Goal: Information Seeking & Learning: Learn about a topic

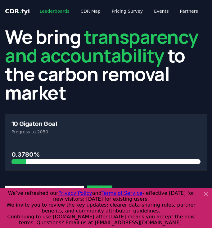
click at [54, 9] on link "Leaderboards" at bounding box center [55, 11] width 40 height 11
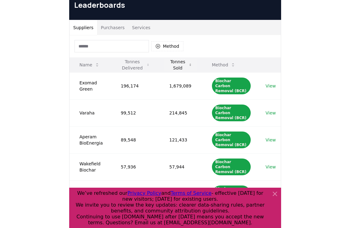
scroll to position [30, 0]
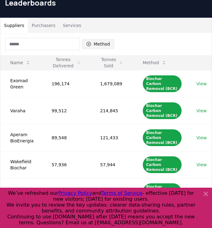
click at [96, 43] on button "Method" at bounding box center [98, 44] width 32 height 10
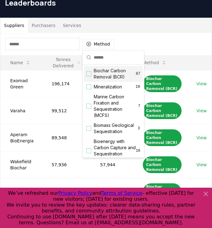
click at [88, 75] on div "Suggestions" at bounding box center [88, 73] width 5 height 5
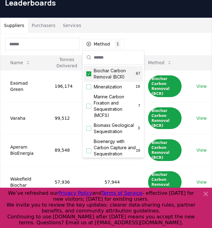
click at [161, 40] on div "Method 1 Biochar Carbon Removal (BCR)" at bounding box center [105, 44] width 211 height 22
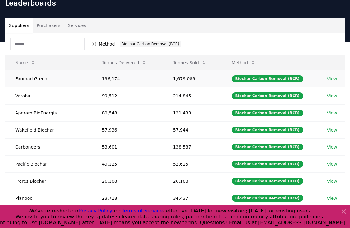
click at [212, 77] on link "View" at bounding box center [332, 79] width 10 height 6
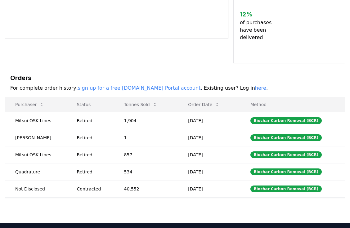
scroll to position [142, 0]
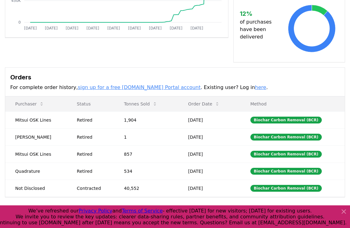
click at [121, 84] on link "sign up for a free CDR.fyi Portal account" at bounding box center [139, 87] width 123 height 6
drag, startPoint x: 12, startPoint y: 111, endPoint x: 210, endPoint y: 187, distance: 212.5
click at [210, 187] on tbody "Mitsui OSK Lines Retired 1,904 Sep 01, 2025 Biochar Carbon Removal (BCR) Chris …" at bounding box center [175, 153] width 340 height 85
copy tbody "Mitsui OSK Lines Retired 1,904 Sep 01, 2025 Biochar Carbon Removal (BCR) Chris …"
click at [344, 210] on icon at bounding box center [343, 211] width 7 height 7
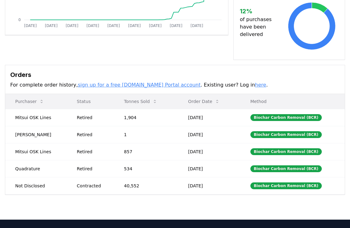
scroll to position [148, 0]
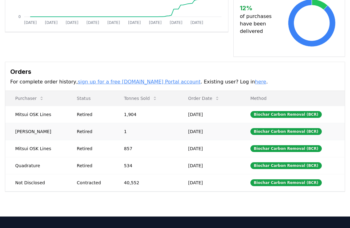
click at [152, 123] on td "1" at bounding box center [146, 131] width 64 height 17
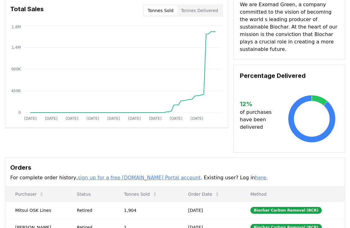
scroll to position [0, 0]
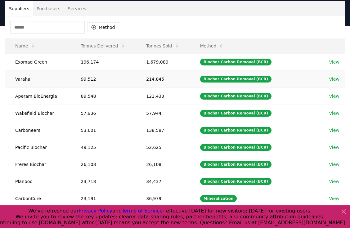
scroll to position [47, 0]
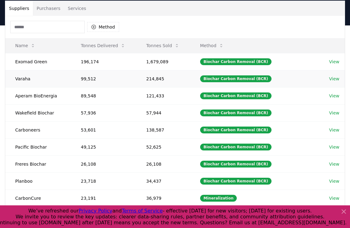
click at [336, 79] on link "View" at bounding box center [334, 79] width 10 height 6
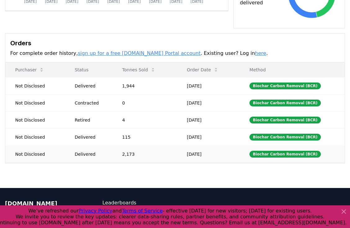
scroll to position [182, 0]
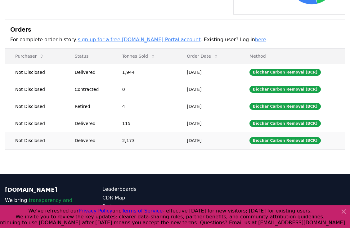
drag, startPoint x: 14, startPoint y: 64, endPoint x: 220, endPoint y: 131, distance: 216.7
click at [220, 131] on tbody "Not Disclosed Delivered 1,944 Sep 02, 2025 Biochar Carbon Removal (BCR) Not Dis…" at bounding box center [175, 106] width 340 height 85
copy tbody "Not Disclosed Delivered 1,944 Sep 02, 2025 Biochar Carbon Removal (BCR) Not Dis…"
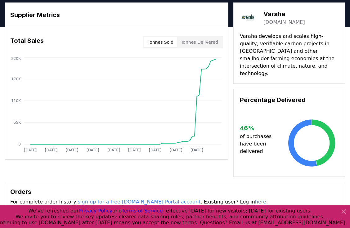
scroll to position [19, 0]
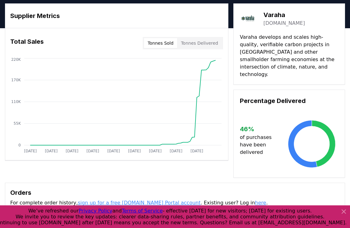
click at [258, 22] on div "Varaha varaha.earth" at bounding box center [289, 18] width 99 height 17
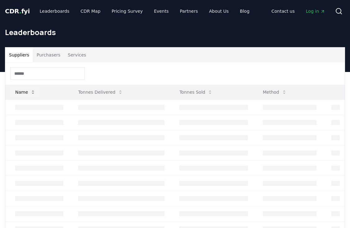
scroll to position [47, 0]
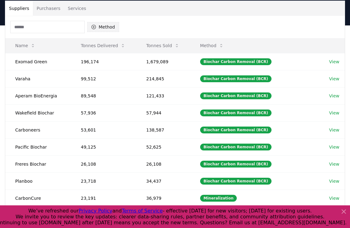
click at [107, 24] on button "Method" at bounding box center [103, 27] width 32 height 10
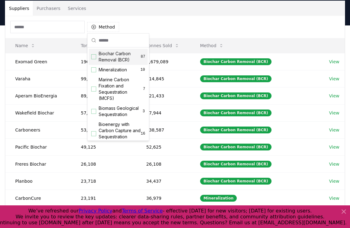
click at [93, 57] on div "Suggestions" at bounding box center [93, 56] width 5 height 5
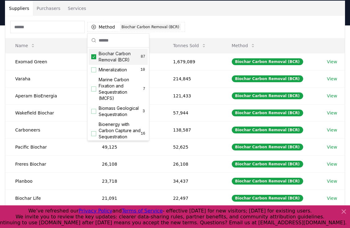
click at [208, 20] on div "Method 1 Biochar Carbon Removal (BCR)" at bounding box center [175, 27] width 340 height 22
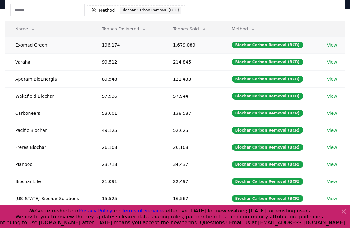
scroll to position [64, 0]
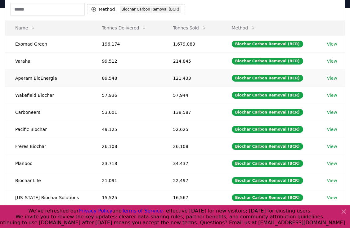
click at [329, 79] on link "View" at bounding box center [332, 78] width 10 height 6
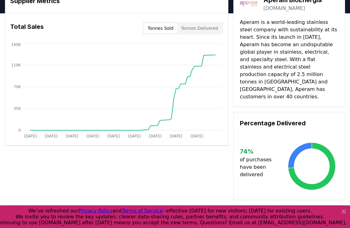
scroll to position [25, 0]
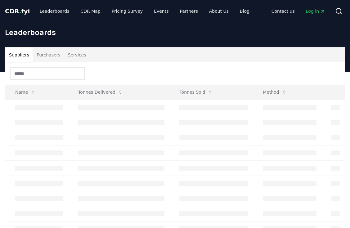
scroll to position [64, 0]
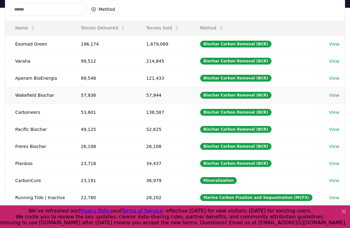
click at [334, 95] on link "View" at bounding box center [334, 95] width 10 height 6
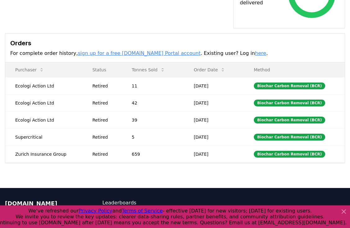
scroll to position [214, 0]
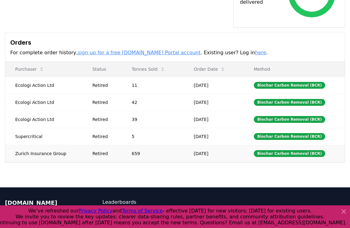
drag, startPoint x: 14, startPoint y: 70, endPoint x: 224, endPoint y: 137, distance: 220.1
click at [224, 137] on tbody "Ecologi Action Ltd Retired 11 [DATE] Biochar Carbon Removal (BCR) Ecologi Actio…" at bounding box center [175, 119] width 340 height 85
copy tbody "Ecologi Action Ltd Retired 11 [DATE] Biochar Carbon Removal (BCR) Ecologi Actio…"
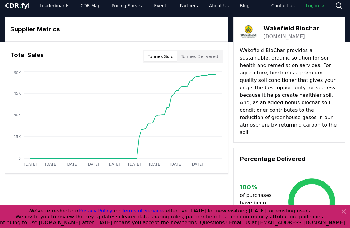
scroll to position [0, 0]
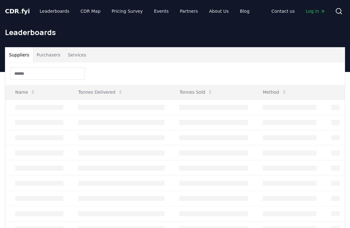
scroll to position [64, 0]
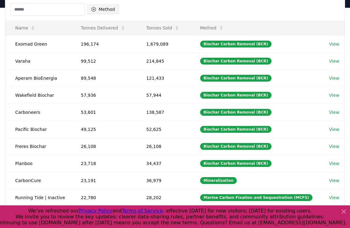
click at [106, 10] on button "Method" at bounding box center [103, 9] width 32 height 10
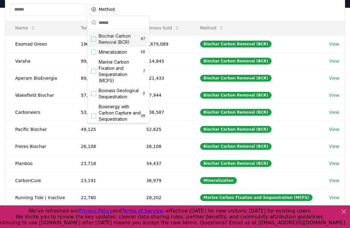
click at [95, 38] on div "Suggestions" at bounding box center [93, 39] width 5 height 5
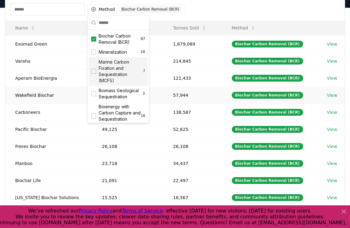
click at [201, 87] on td "57,944" at bounding box center [192, 95] width 59 height 17
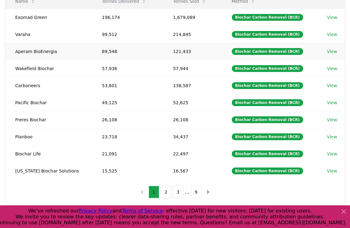
scroll to position [92, 0]
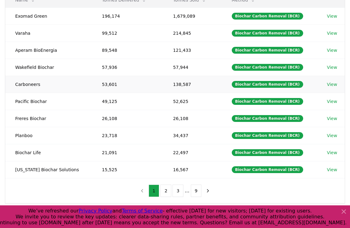
click at [329, 84] on link "View" at bounding box center [332, 84] width 10 height 6
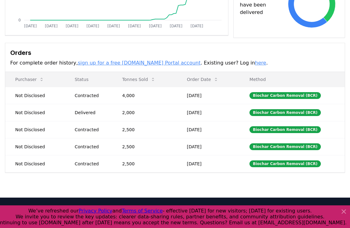
scroll to position [145, 0]
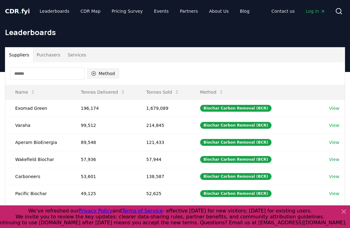
click at [108, 73] on button "Method" at bounding box center [103, 74] width 32 height 10
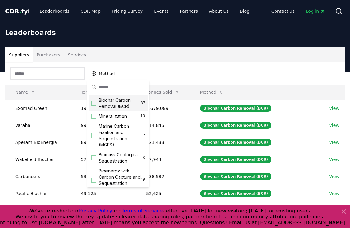
click at [94, 105] on div "Suggestions" at bounding box center [93, 103] width 5 height 5
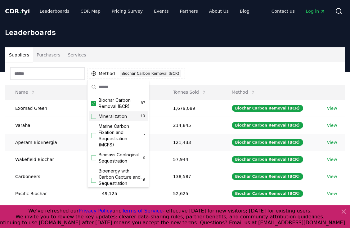
click at [223, 139] on td "Biochar Carbon Removal (BCR)" at bounding box center [269, 142] width 95 height 17
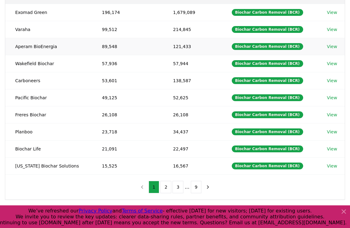
scroll to position [97, 0]
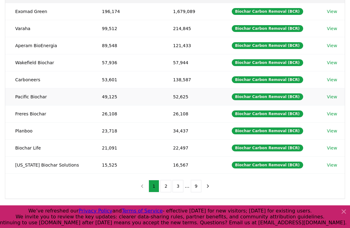
click at [330, 97] on link "View" at bounding box center [332, 97] width 10 height 6
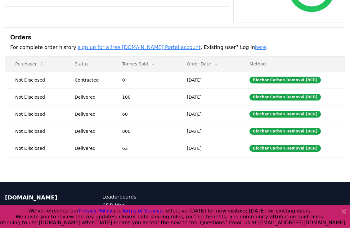
scroll to position [174, 0]
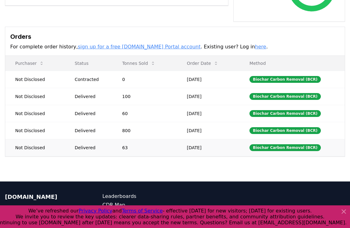
drag, startPoint x: 13, startPoint y: 78, endPoint x: 200, endPoint y: 152, distance: 201.5
click at [200, 152] on tbody "Not Disclosed Contracted 0 [DATE] Biochar Carbon Removal (BCR) Not Disclosed De…" at bounding box center [175, 113] width 340 height 85
copy tbody "Not Disclosed Contracted 0 [DATE] Biochar Carbon Removal (BCR) Not Disclosed De…"
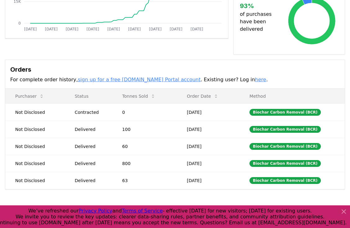
scroll to position [141, 0]
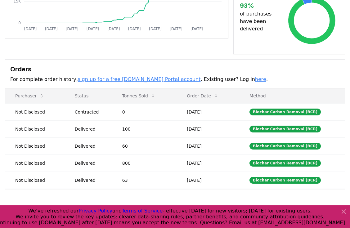
click at [106, 65] on h3 "Orders" at bounding box center [175, 69] width 330 height 9
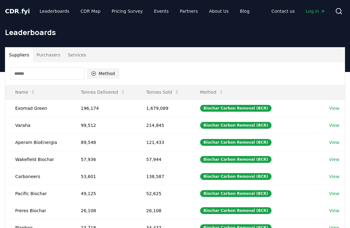
click at [100, 73] on button "Method" at bounding box center [103, 74] width 32 height 10
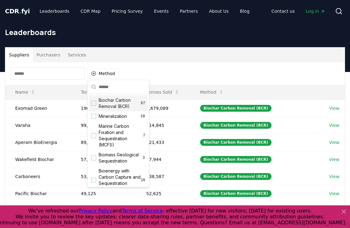
click at [94, 103] on div "Suggestions" at bounding box center [93, 103] width 5 height 5
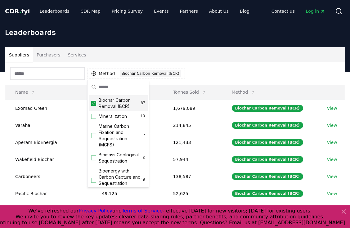
click at [220, 76] on div "Method 1 Biochar Carbon Removal (BCR)" at bounding box center [175, 73] width 340 height 22
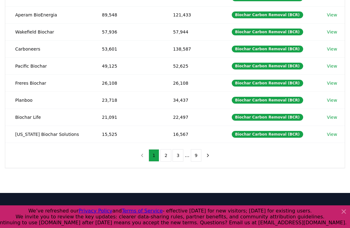
scroll to position [129, 0]
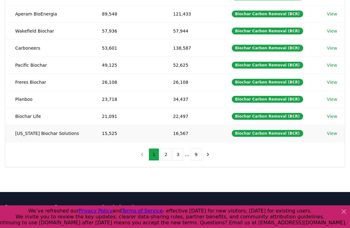
click at [331, 133] on link "View" at bounding box center [332, 133] width 10 height 6
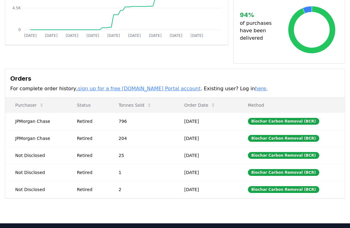
scroll to position [136, 0]
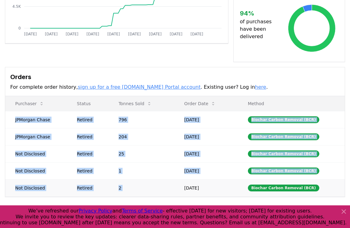
drag, startPoint x: 15, startPoint y: 112, endPoint x: 219, endPoint y: 177, distance: 214.4
click at [219, 177] on tbody "JPMorgan Chase Retired 796 [DATE] Biochar Carbon Removal (BCR) JPMorgan Chase R…" at bounding box center [175, 153] width 340 height 85
copy tbody "JPMorgan Chase Retired 796 [DATE] Biochar Carbon Removal (BCR) JPMorgan Chase R…"
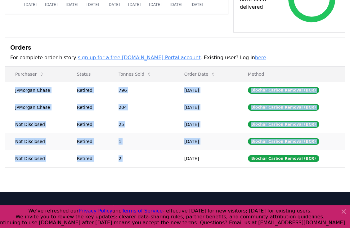
scroll to position [166, 0]
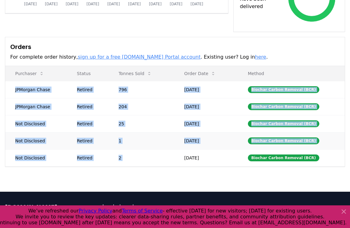
click at [120, 132] on td "1" at bounding box center [142, 140] width 66 height 17
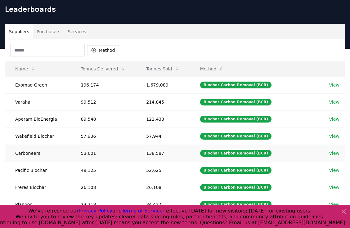
scroll to position [21, 0]
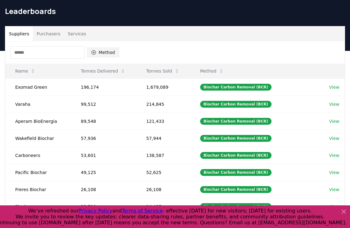
click at [114, 52] on button "Method" at bounding box center [103, 53] width 32 height 10
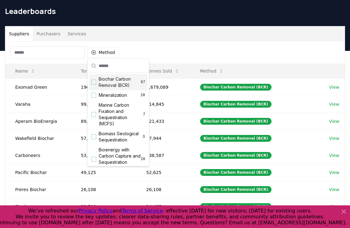
click at [95, 81] on div "Suggestions" at bounding box center [93, 82] width 5 height 5
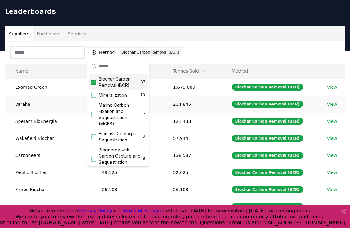
click at [179, 96] on td "214,845" at bounding box center [192, 104] width 59 height 17
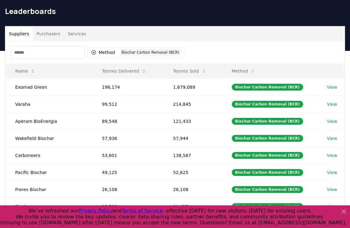
click at [52, 34] on button "Purchasers" at bounding box center [48, 33] width 31 height 15
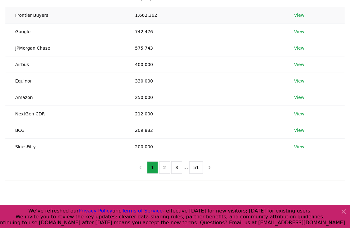
scroll to position [111, 0]
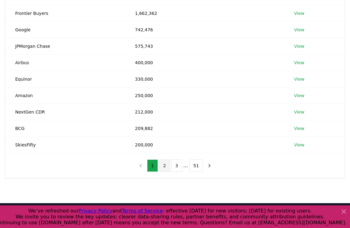
click at [164, 167] on button "2" at bounding box center [164, 166] width 11 height 12
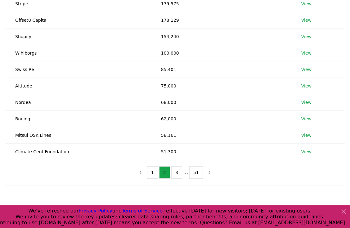
scroll to position [107, 0]
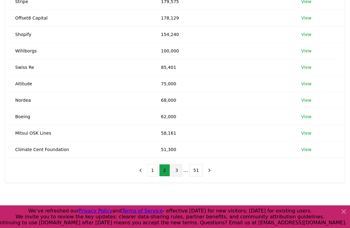
click at [177, 170] on button "3" at bounding box center [176, 170] width 11 height 12
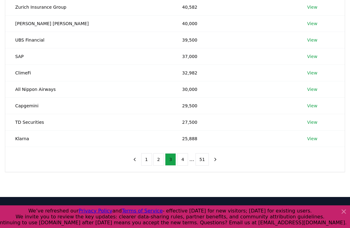
scroll to position [119, 0]
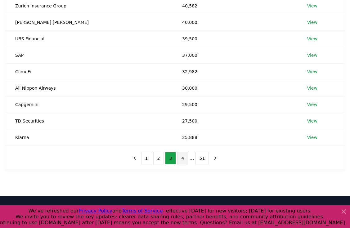
click at [183, 160] on button "4" at bounding box center [182, 158] width 11 height 12
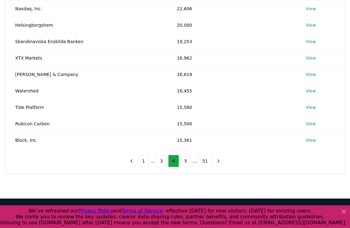
scroll to position [118, 0]
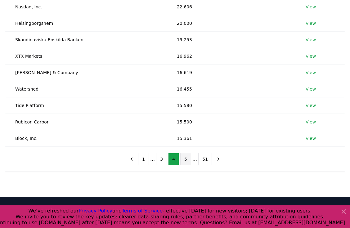
click at [184, 161] on button "5" at bounding box center [185, 159] width 11 height 12
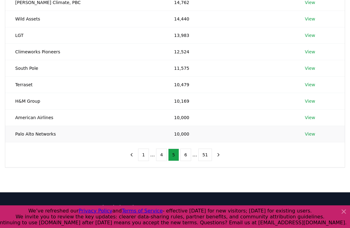
scroll to position [124, 0]
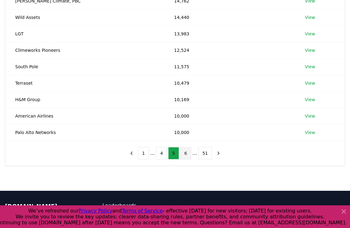
click at [185, 153] on button "6" at bounding box center [185, 153] width 11 height 12
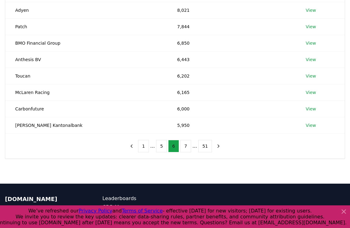
scroll to position [132, 0]
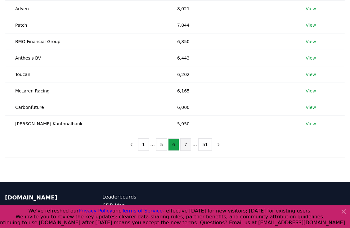
click at [184, 146] on button "7" at bounding box center [185, 144] width 11 height 12
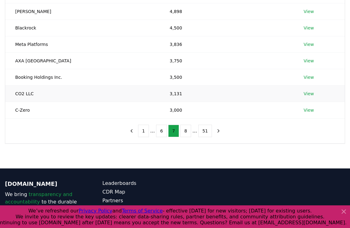
scroll to position [149, 0]
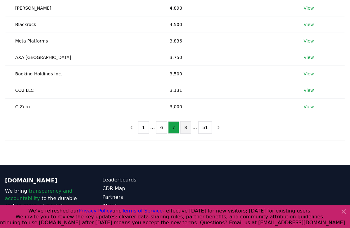
click at [184, 126] on button "8" at bounding box center [185, 127] width 11 height 12
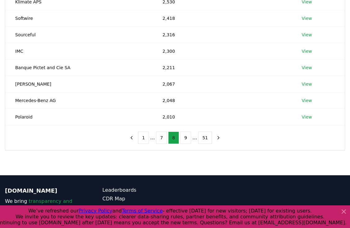
scroll to position [140, 0]
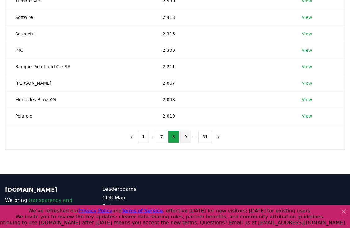
click at [185, 137] on button "9" at bounding box center [185, 137] width 11 height 12
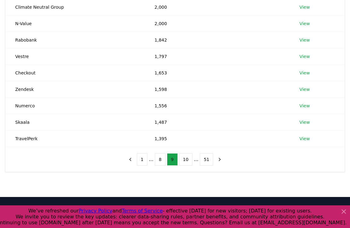
scroll to position [121, 0]
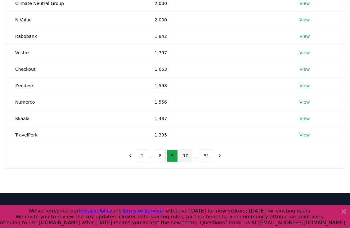
click at [188, 152] on button "10" at bounding box center [186, 156] width 14 height 12
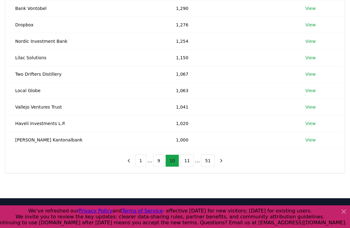
scroll to position [117, 0]
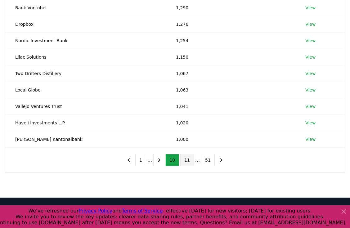
click at [189, 159] on button "11" at bounding box center [187, 160] width 14 height 12
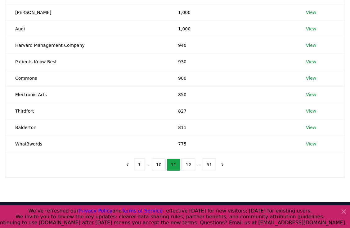
scroll to position [112, 0]
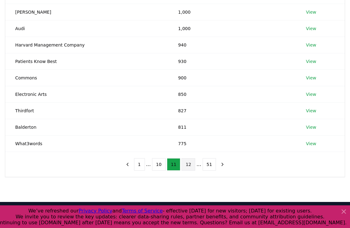
click at [191, 164] on button "12" at bounding box center [189, 164] width 14 height 12
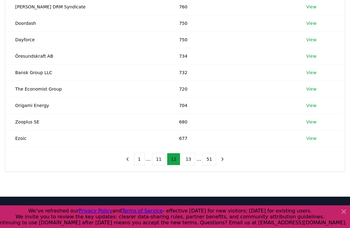
scroll to position [118, 0]
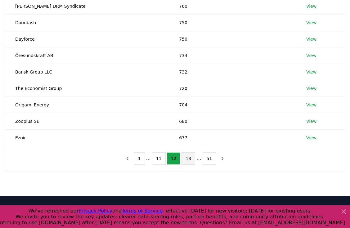
click at [192, 162] on button "13" at bounding box center [189, 158] width 14 height 12
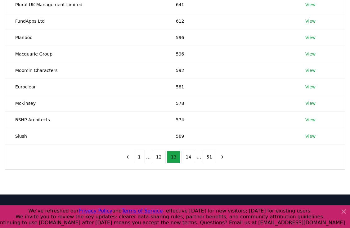
scroll to position [120, 0]
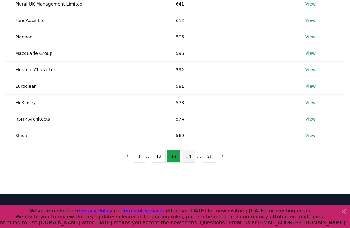
click at [189, 156] on button "14" at bounding box center [189, 156] width 14 height 12
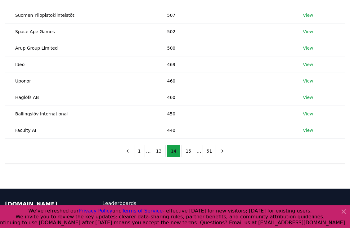
scroll to position [126, 0]
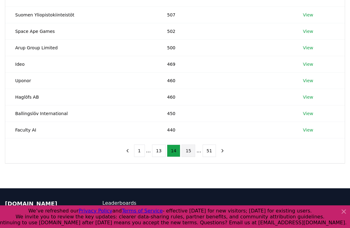
click at [188, 151] on button "15" at bounding box center [189, 151] width 14 height 12
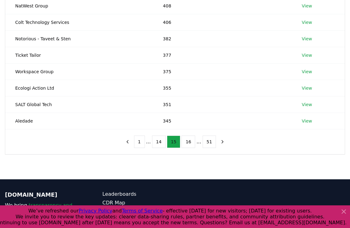
scroll to position [135, 0]
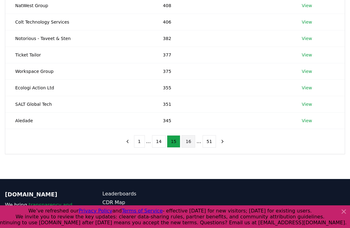
click at [187, 141] on button "16" at bounding box center [189, 141] width 14 height 12
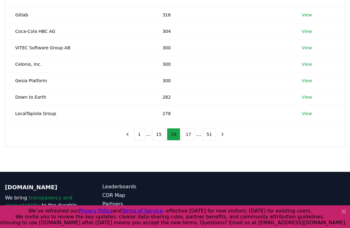
scroll to position [145, 0]
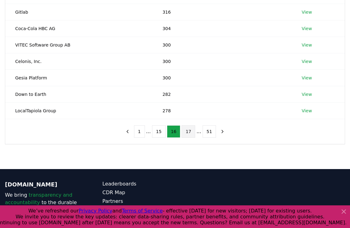
click at [186, 130] on button "17" at bounding box center [189, 131] width 14 height 12
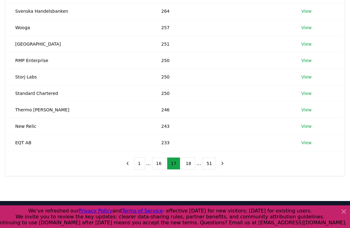
scroll to position [116, 0]
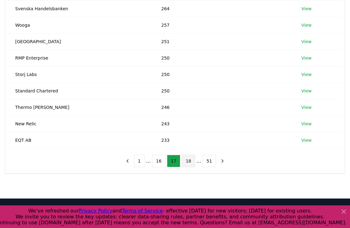
click at [189, 163] on button "18" at bounding box center [189, 161] width 14 height 12
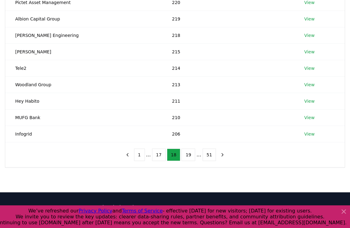
scroll to position [123, 0]
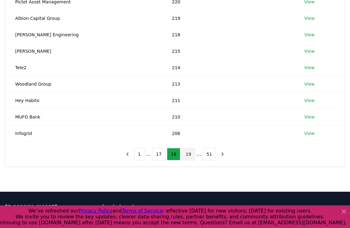
click at [189, 152] on button "19" at bounding box center [189, 154] width 14 height 12
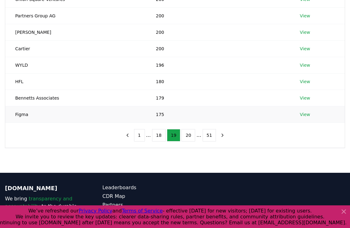
scroll to position [142, 0]
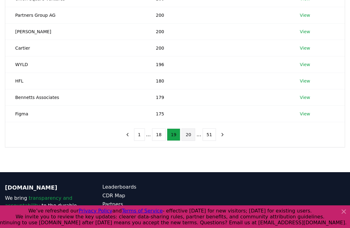
click at [187, 132] on button "20" at bounding box center [189, 135] width 14 height 12
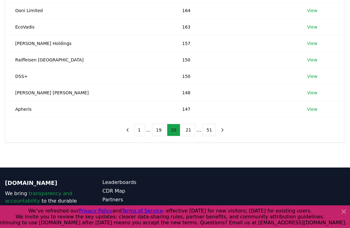
scroll to position [148, 0]
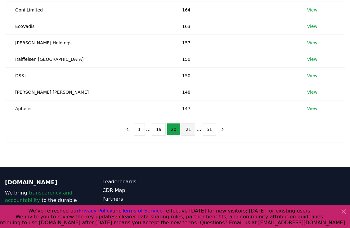
click at [189, 131] on button "21" at bounding box center [189, 129] width 14 height 12
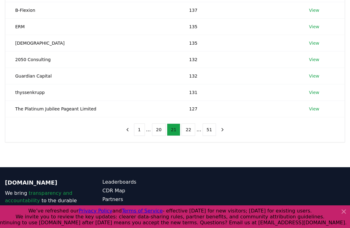
scroll to position [148, 0]
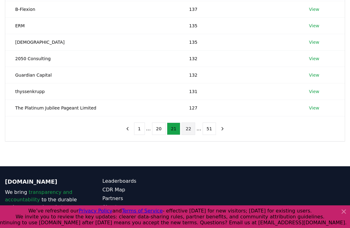
click at [191, 128] on button "22" at bounding box center [189, 129] width 14 height 12
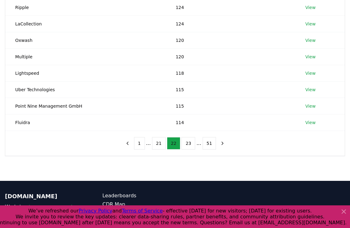
scroll to position [134, 0]
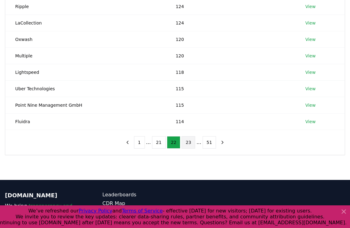
click at [184, 143] on button "23" at bounding box center [189, 142] width 14 height 12
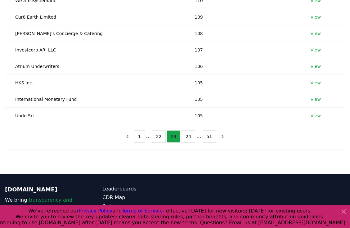
scroll to position [143, 0]
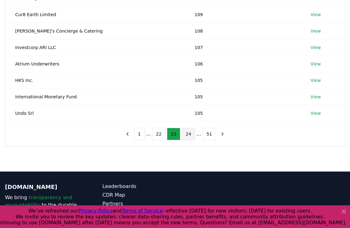
click at [189, 136] on button "24" at bounding box center [189, 134] width 14 height 12
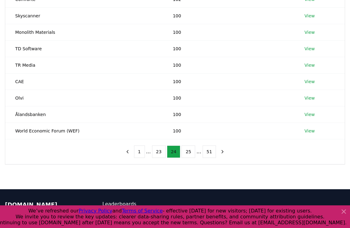
scroll to position [131, 0]
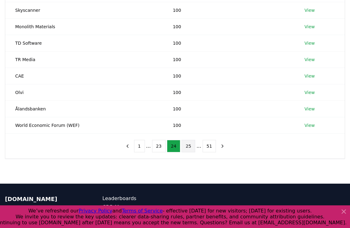
click at [192, 150] on button "25" at bounding box center [189, 146] width 14 height 12
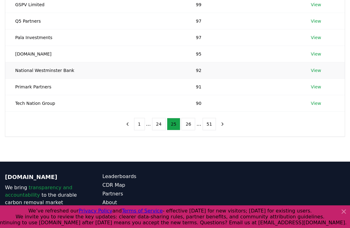
scroll to position [154, 0]
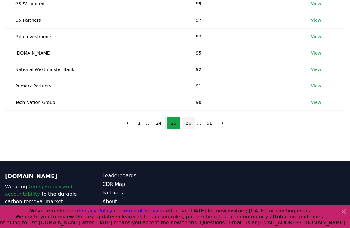
click at [192, 124] on button "26" at bounding box center [189, 123] width 14 height 12
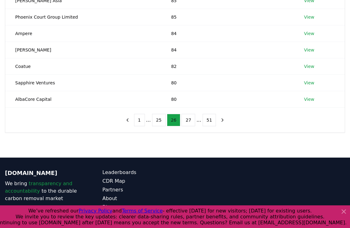
scroll to position [159, 0]
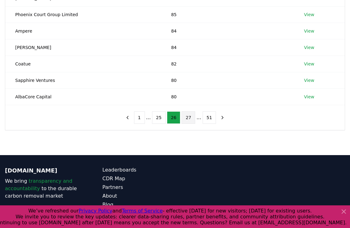
click at [190, 120] on button "27" at bounding box center [189, 117] width 14 height 12
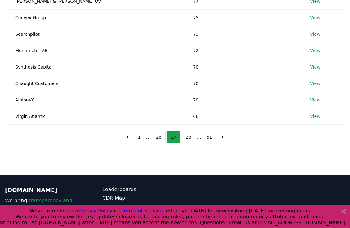
scroll to position [140, 0]
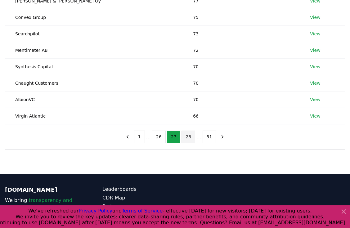
click at [188, 138] on button "28" at bounding box center [189, 137] width 14 height 12
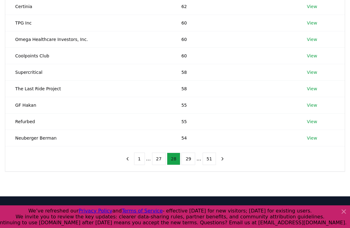
scroll to position [119, 0]
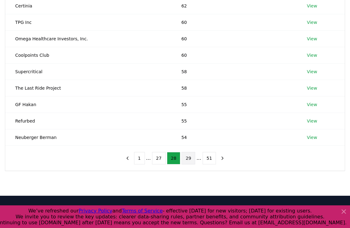
click at [191, 160] on button "29" at bounding box center [189, 158] width 14 height 12
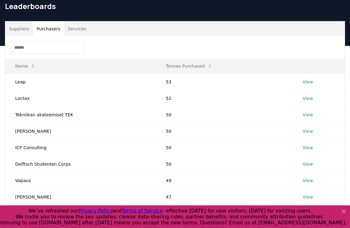
scroll to position [0, 0]
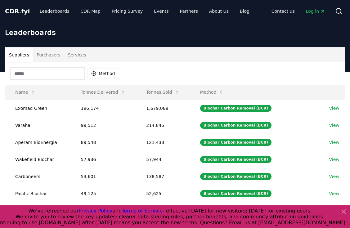
click at [26, 55] on button "Suppliers" at bounding box center [19, 55] width 28 height 15
click at [100, 75] on button "Method" at bounding box center [103, 74] width 32 height 10
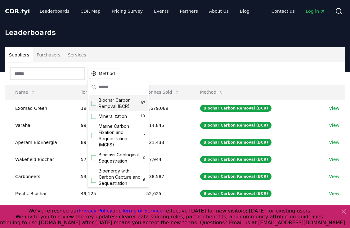
click at [92, 104] on div "Suggestions" at bounding box center [93, 103] width 5 height 5
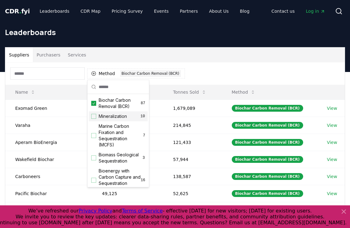
click at [211, 66] on div "Method 1 Biochar Carbon Removal (BCR)" at bounding box center [175, 73] width 340 height 22
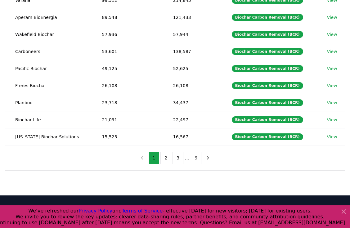
scroll to position [125, 0]
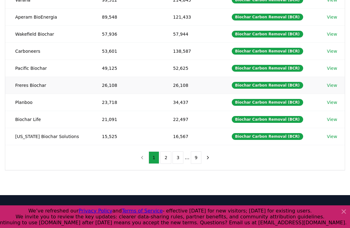
click at [331, 84] on link "View" at bounding box center [332, 85] width 10 height 6
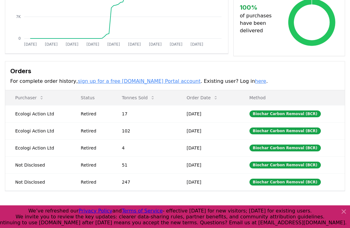
scroll to position [127, 0]
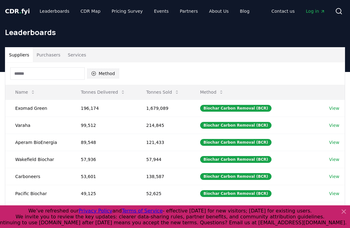
click at [101, 72] on button "Method" at bounding box center [103, 74] width 32 height 10
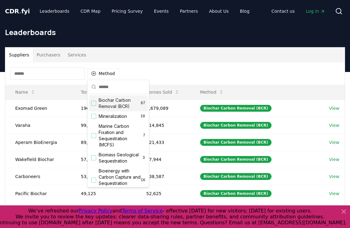
click at [95, 104] on div "Suggestions" at bounding box center [93, 103] width 5 height 5
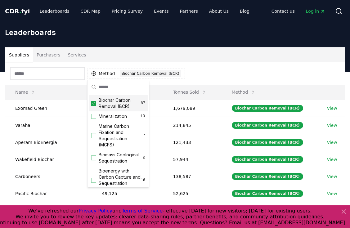
click at [208, 69] on div "Method 1 Biochar Carbon Removal (BCR)" at bounding box center [175, 73] width 340 height 22
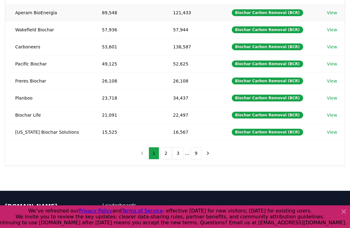
scroll to position [130, 0]
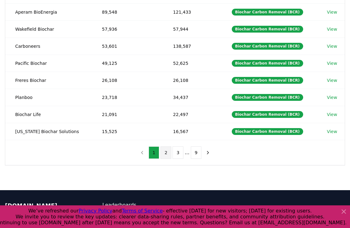
click at [165, 157] on button "2" at bounding box center [166, 153] width 11 height 12
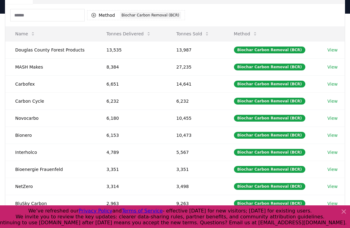
scroll to position [59, 0]
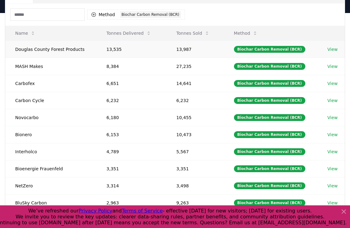
click at [332, 49] on link "View" at bounding box center [333, 49] width 10 height 6
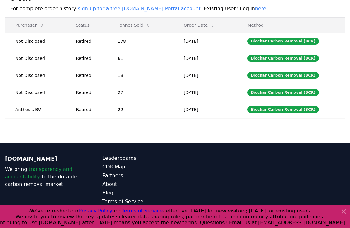
scroll to position [215, 0]
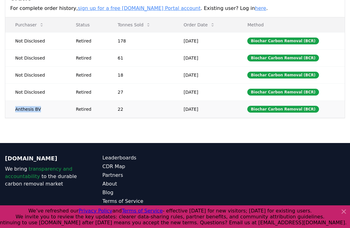
drag, startPoint x: 12, startPoint y: 103, endPoint x: 41, endPoint y: 105, distance: 29.2
click at [41, 105] on td "Anthesis BV" at bounding box center [35, 109] width 61 height 17
copy td "Anthesis BV"
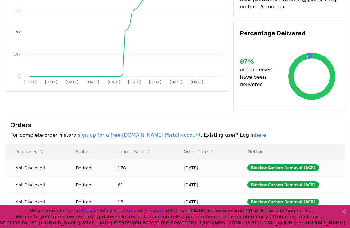
scroll to position [13, 0]
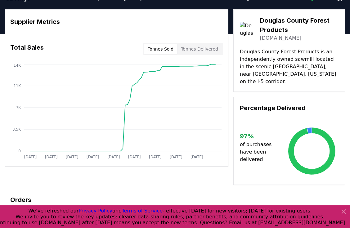
click at [273, 39] on link "[DOMAIN_NAME]" at bounding box center [281, 37] width 42 height 7
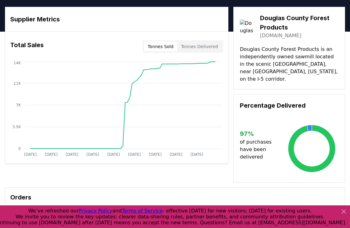
scroll to position [0, 0]
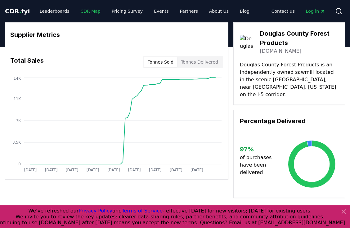
click at [86, 13] on link "CDR Map" at bounding box center [91, 11] width 30 height 11
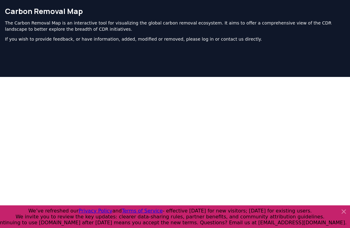
scroll to position [21, 0]
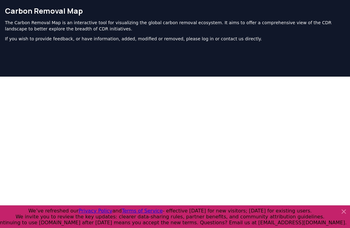
click at [343, 212] on icon at bounding box center [343, 211] width 7 height 7
